Goal: Task Accomplishment & Management: Manage account settings

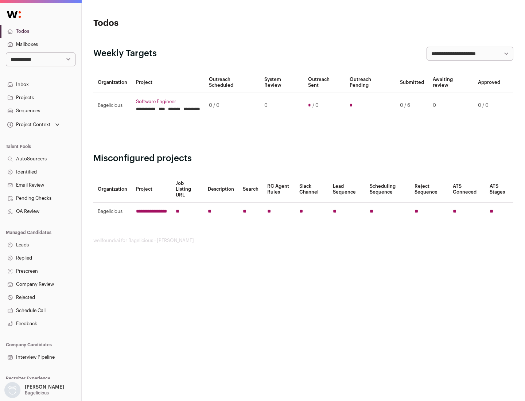
click at [40, 97] on link "Projects" at bounding box center [40, 97] width 81 height 13
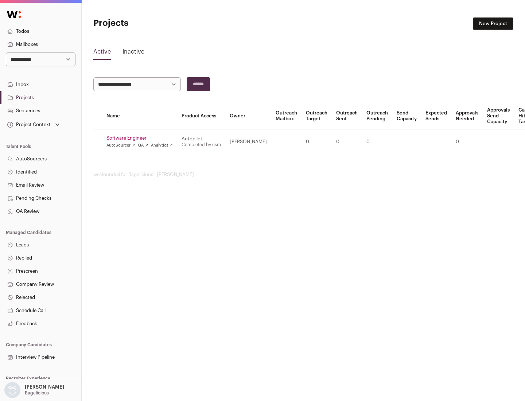
click at [142, 138] on link "Software Engineer" at bounding box center [139, 138] width 66 height 6
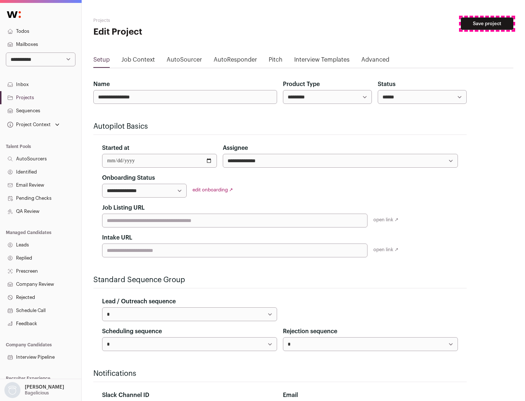
click at [487, 24] on button "Save project" at bounding box center [486, 23] width 52 height 12
